Goal: Task Accomplishment & Management: Manage account settings

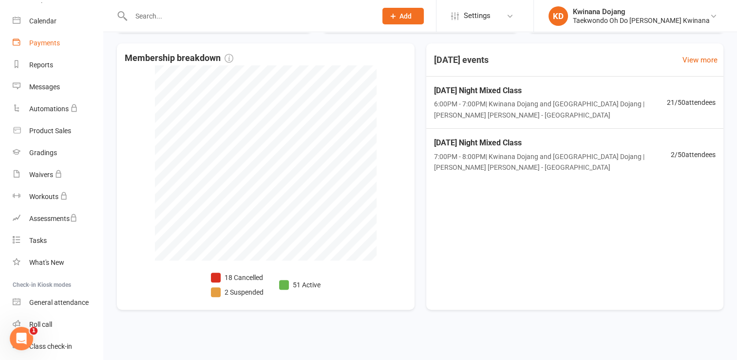
scroll to position [76, 0]
click at [43, 45] on div "Payments" at bounding box center [44, 43] width 31 height 8
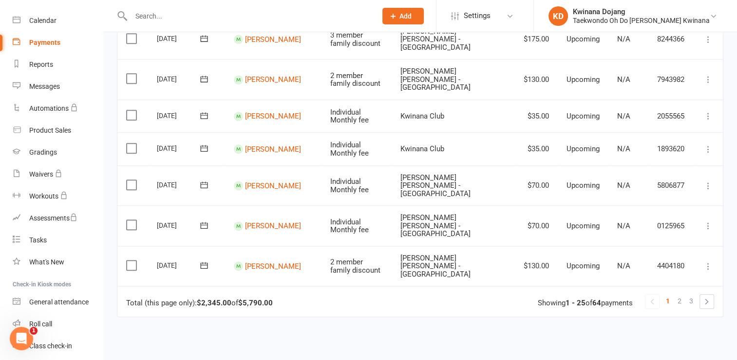
scroll to position [790, 0]
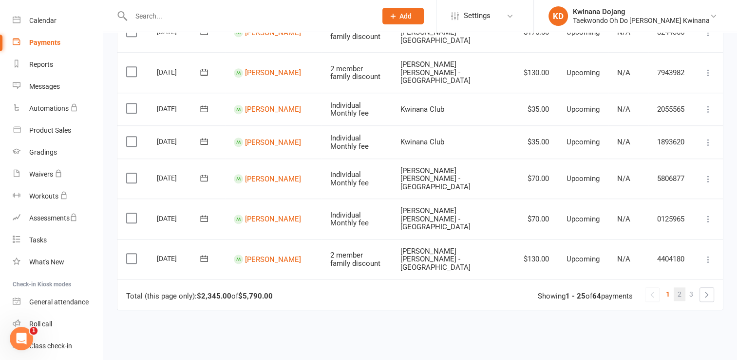
click at [679, 287] on span "2" at bounding box center [680, 294] width 4 height 14
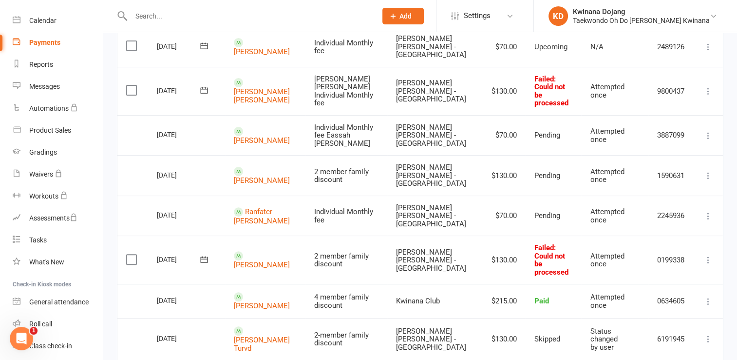
scroll to position [292, 0]
click at [708, 254] on icon at bounding box center [709, 259] width 10 height 10
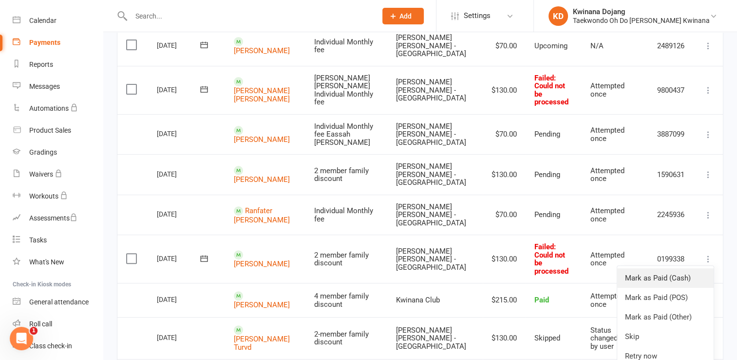
click at [659, 268] on link "Mark as Paid (Cash)" at bounding box center [665, 277] width 96 height 19
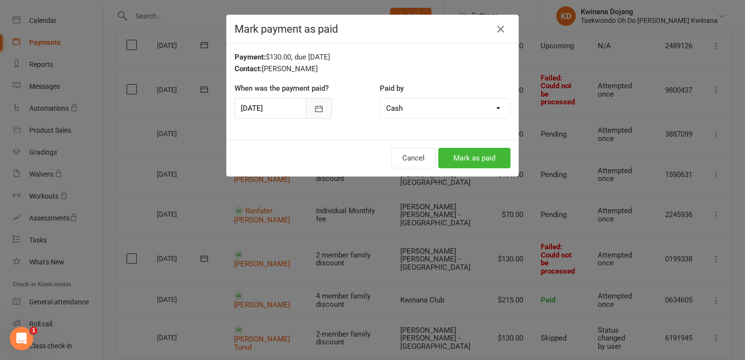
click at [317, 108] on icon "button" at bounding box center [319, 109] width 10 height 10
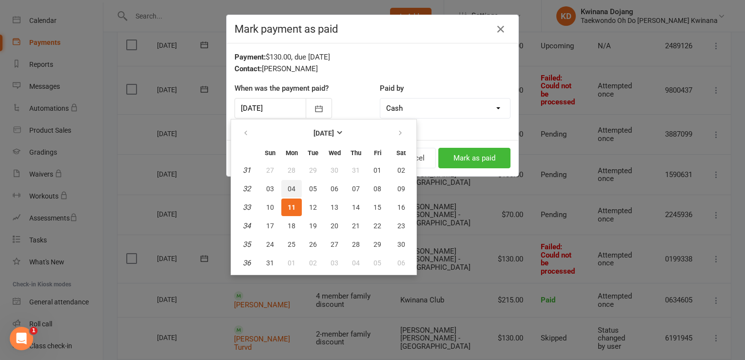
click at [289, 188] on span "04" at bounding box center [292, 189] width 8 height 8
type input "[DATE]"
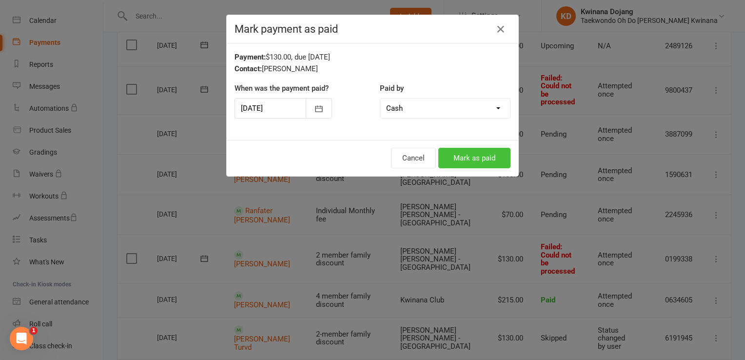
click at [461, 161] on button "Mark as paid" at bounding box center [474, 158] width 72 height 20
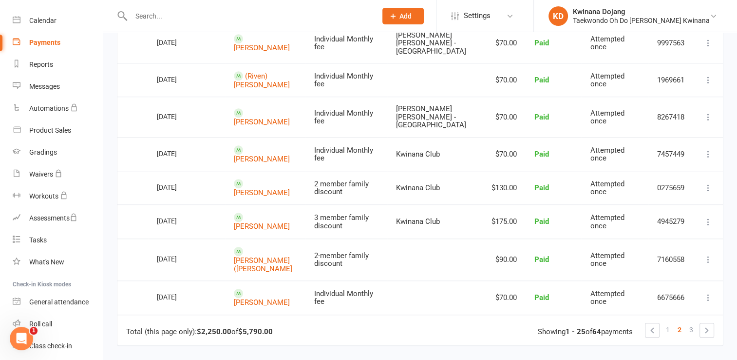
scroll to position [810, 0]
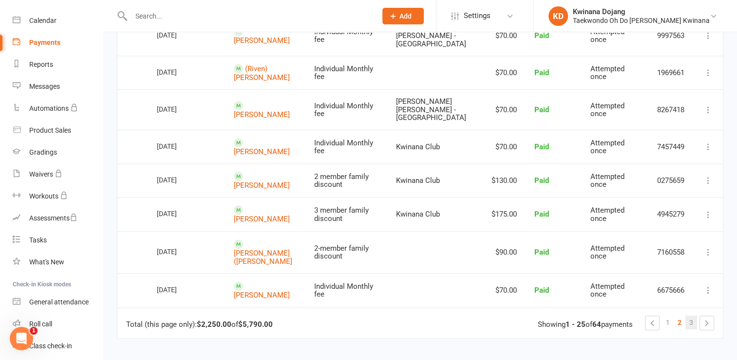
click at [690, 315] on span "3" at bounding box center [692, 322] width 4 height 14
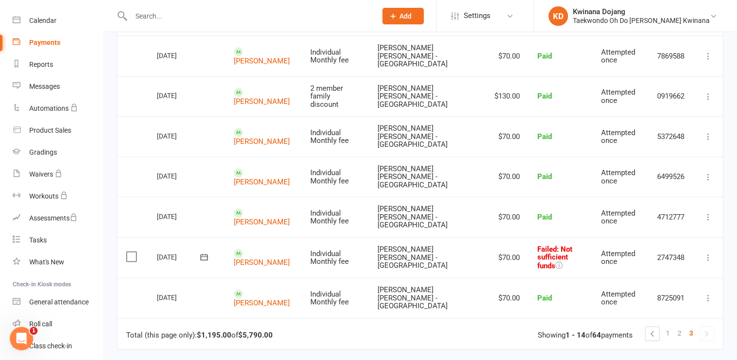
scroll to position [390, 0]
click at [47, 21] on div "Calendar" at bounding box center [42, 21] width 27 height 8
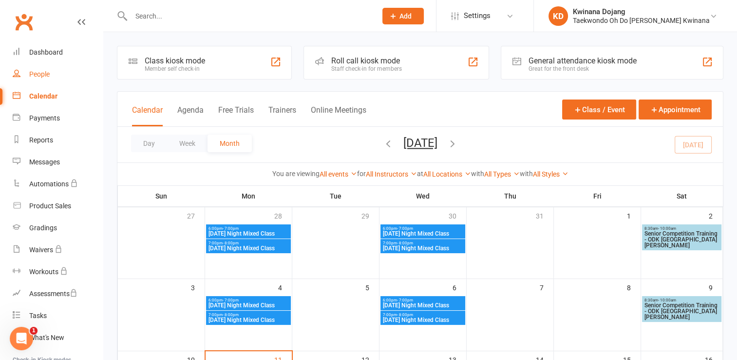
click at [39, 75] on div "People" at bounding box center [39, 74] width 20 height 8
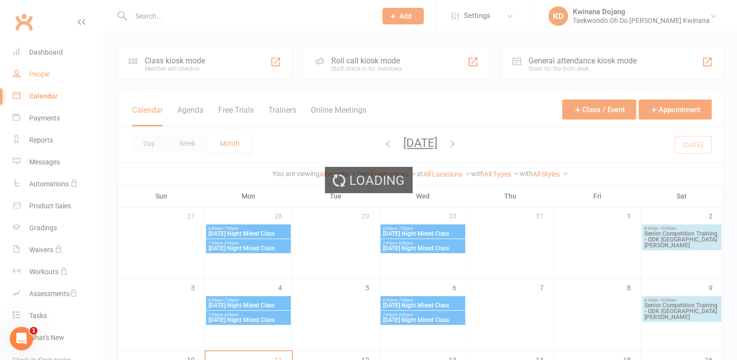
select select "100"
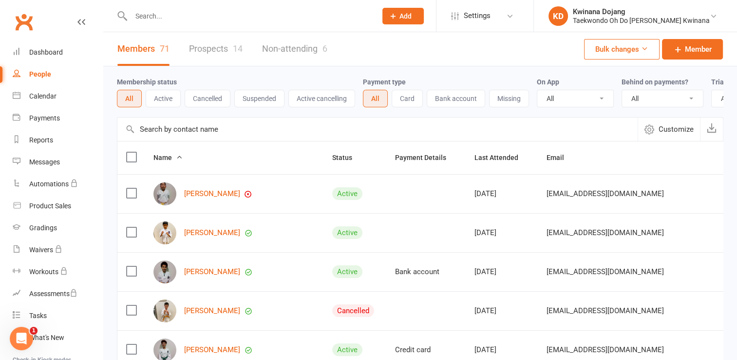
click at [162, 98] on button "Active" at bounding box center [163, 99] width 35 height 18
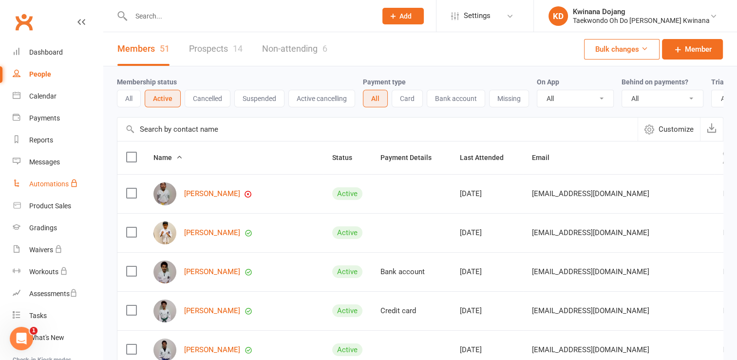
click at [51, 182] on div "Automations" at bounding box center [48, 184] width 39 height 8
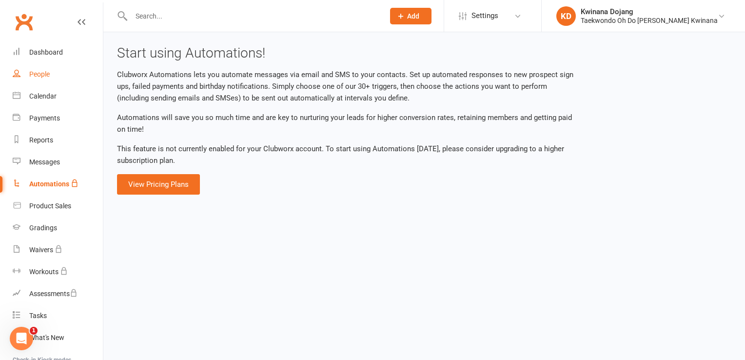
click at [39, 71] on div "People" at bounding box center [39, 74] width 20 height 8
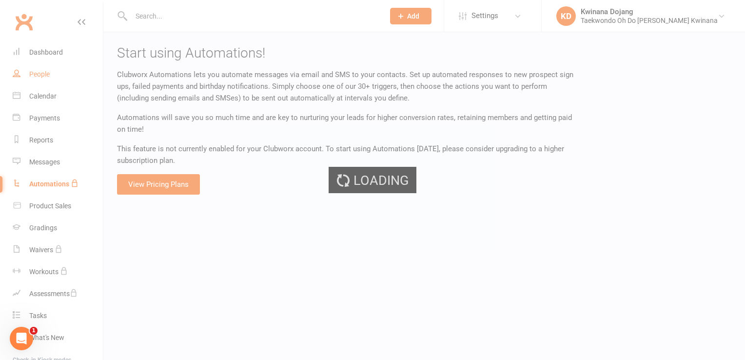
select select "100"
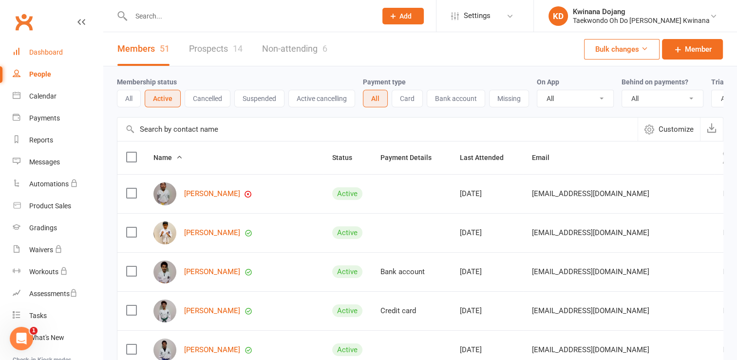
click at [55, 54] on div "Dashboard" at bounding box center [46, 52] width 34 height 8
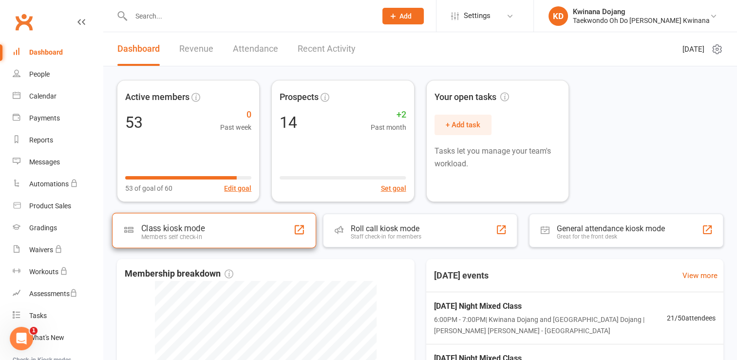
click at [195, 233] on div "Members self check-in" at bounding box center [172, 236] width 63 height 7
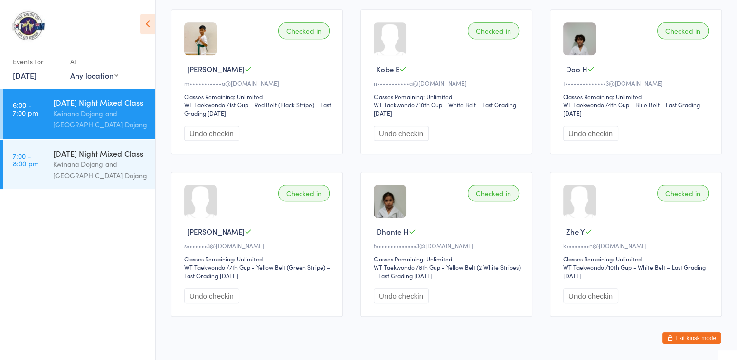
scroll to position [939, 0]
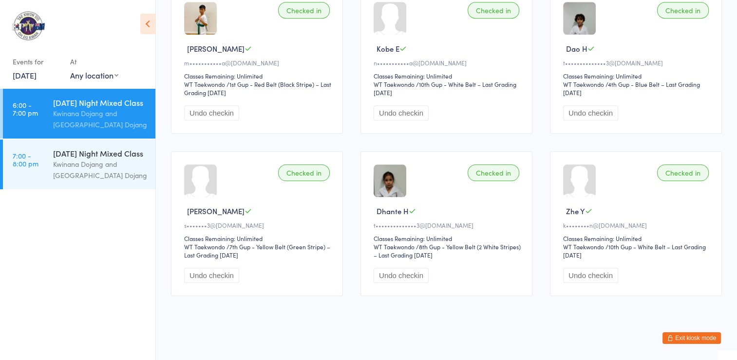
click at [115, 283] on ul "6:00 - 7:00 pm Monday Night Mixed Class Kwinana Dojang and Kwinana Dojang 7:00 …" at bounding box center [77, 224] width 155 height 271
click at [77, 158] on div "[DATE] Night Mixed Class" at bounding box center [100, 153] width 94 height 11
